Goal: Task Accomplishment & Management: Manage account settings

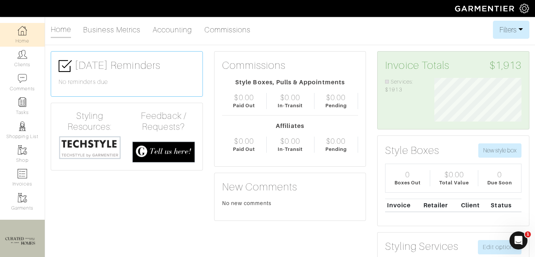
scroll to position [44, 98]
click at [33, 55] on link "Clients" at bounding box center [22, 59] width 45 height 24
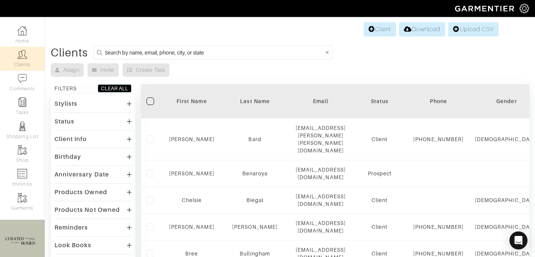
click at [139, 47] on form at bounding box center [214, 52] width 240 height 14
click at [132, 55] on input at bounding box center [214, 52] width 219 height 9
type input "rachel"
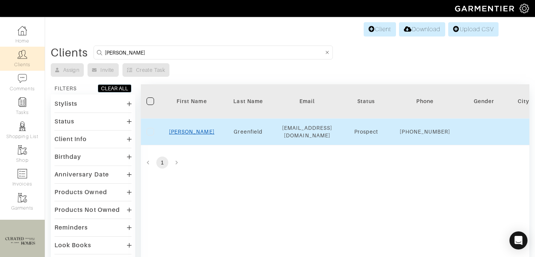
click at [194, 135] on link "Rachel" at bounding box center [191, 132] width 45 height 6
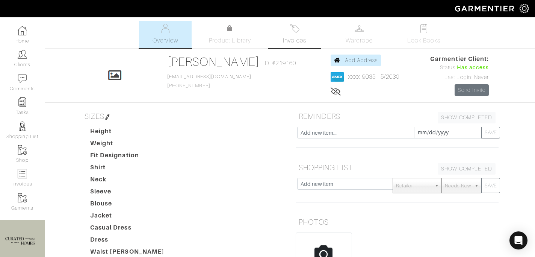
click at [291, 45] on span "Invoices" at bounding box center [294, 40] width 23 height 9
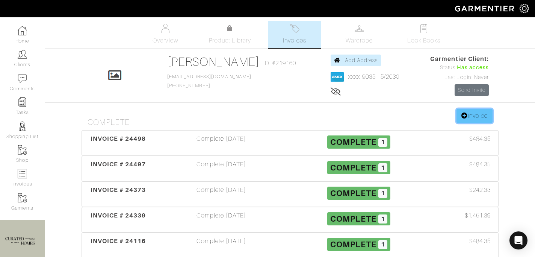
click at [464, 112] on link "Invoice" at bounding box center [475, 116] width 36 height 14
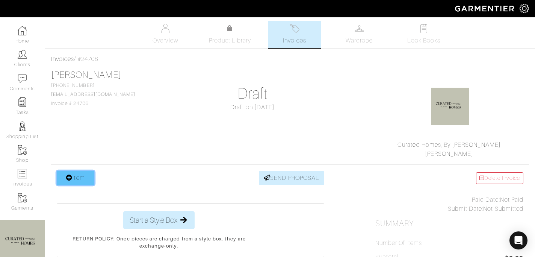
click at [80, 185] on link "Item" at bounding box center [76, 178] width 38 height 14
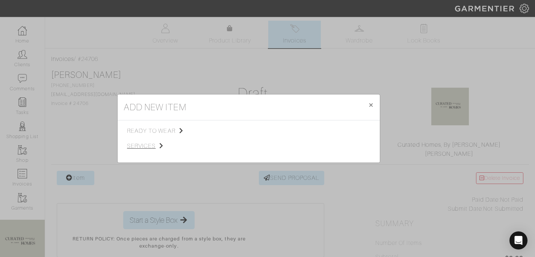
click at [158, 142] on span "services" at bounding box center [165, 145] width 76 height 9
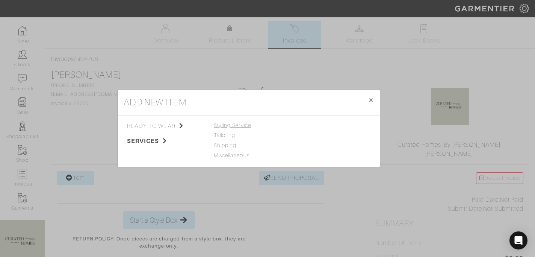
click at [245, 122] on span "Styling Service" at bounding box center [232, 125] width 37 height 6
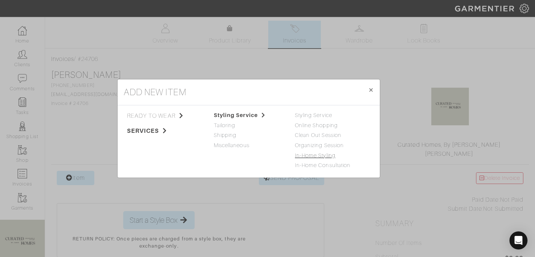
click at [317, 155] on link "In-Home Styling" at bounding box center [315, 155] width 41 height 6
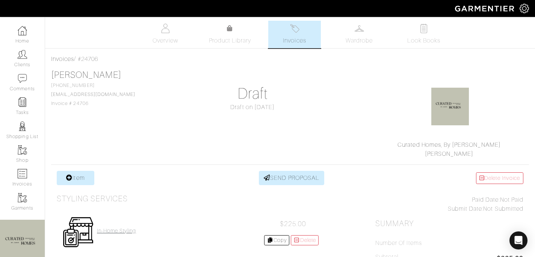
click at [108, 231] on h4 "In-Home Styling" at bounding box center [116, 230] width 39 height 6
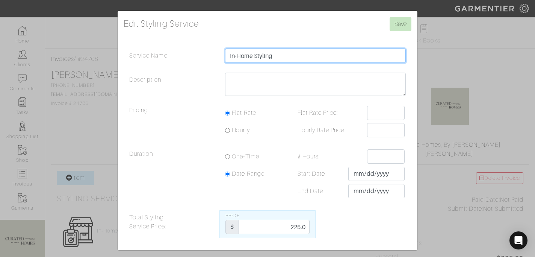
click at [296, 59] on input "In-Home Styling" at bounding box center [315, 56] width 181 height 14
type input "In-Home Styling M"
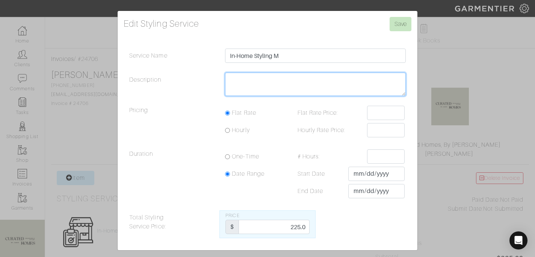
click at [288, 85] on textarea "Description" at bounding box center [315, 84] width 181 height 23
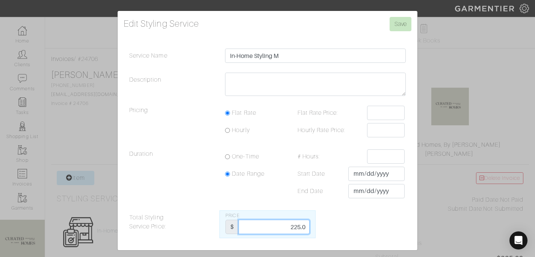
click at [295, 227] on input "225.0" at bounding box center [274, 227] width 71 height 14
type input "450"
click at [404, 20] on input "Save" at bounding box center [401, 24] width 22 height 14
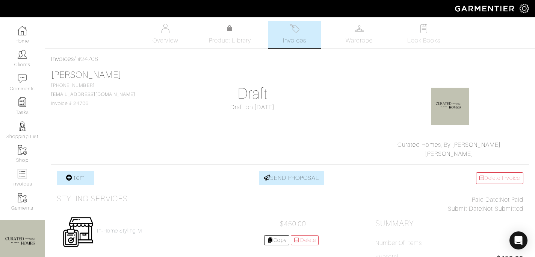
click at [499, 15] on img at bounding box center [486, 8] width 68 height 13
click at [519, 11] on img at bounding box center [486, 8] width 68 height 13
click at [526, 11] on img at bounding box center [524, 8] width 9 height 9
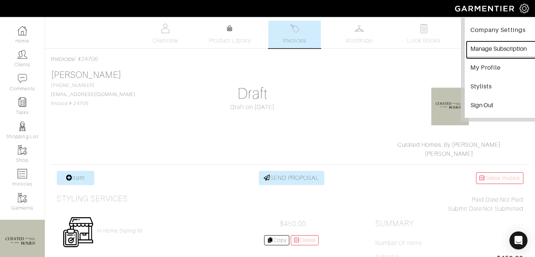
click at [502, 46] on button "Manage Subscription" at bounding box center [503, 49] width 73 height 17
